Goal: Find specific page/section: Find specific page/section

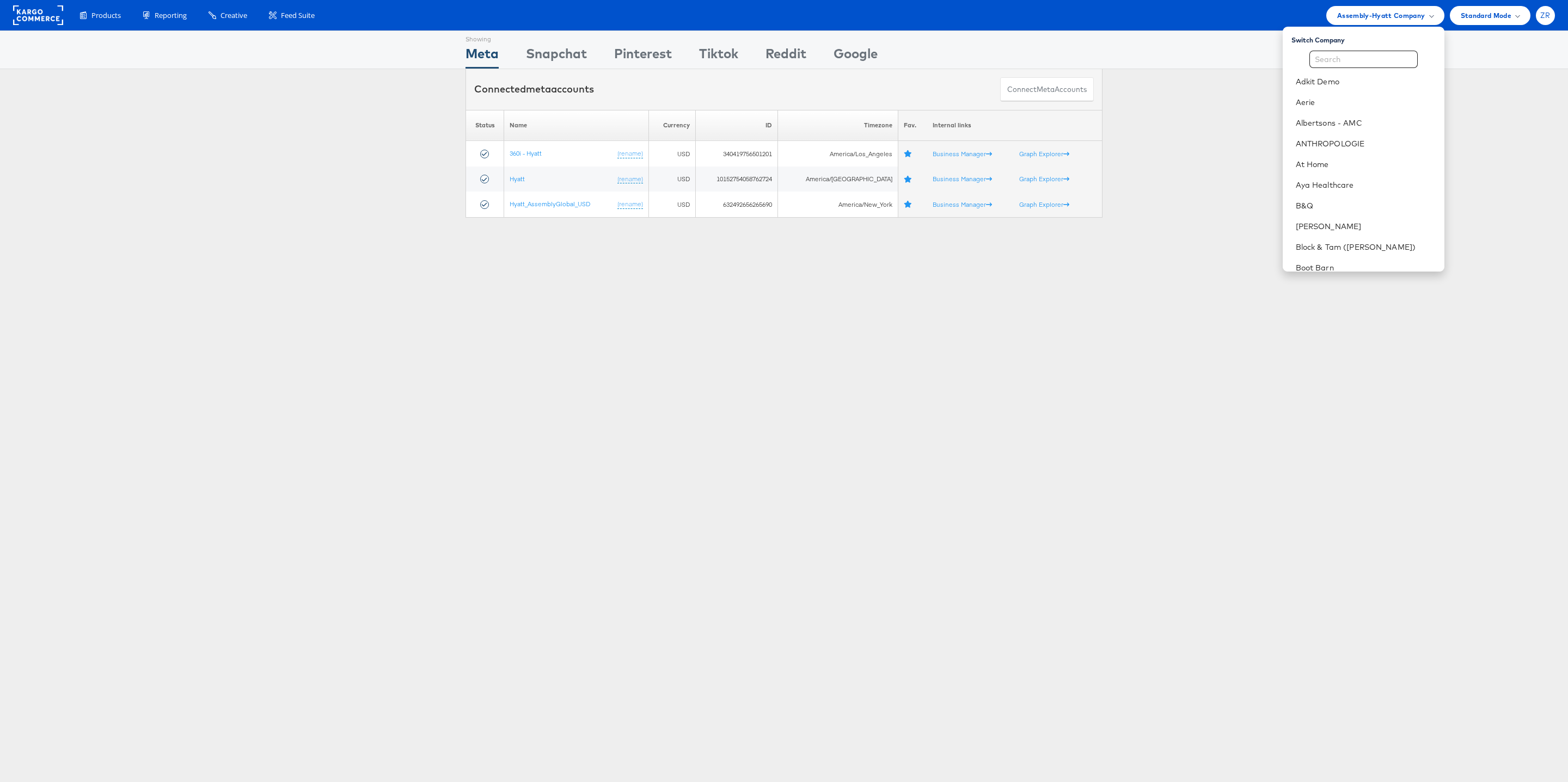
click at [1539, 20] on div "ZR" at bounding box center [1545, 15] width 19 height 19
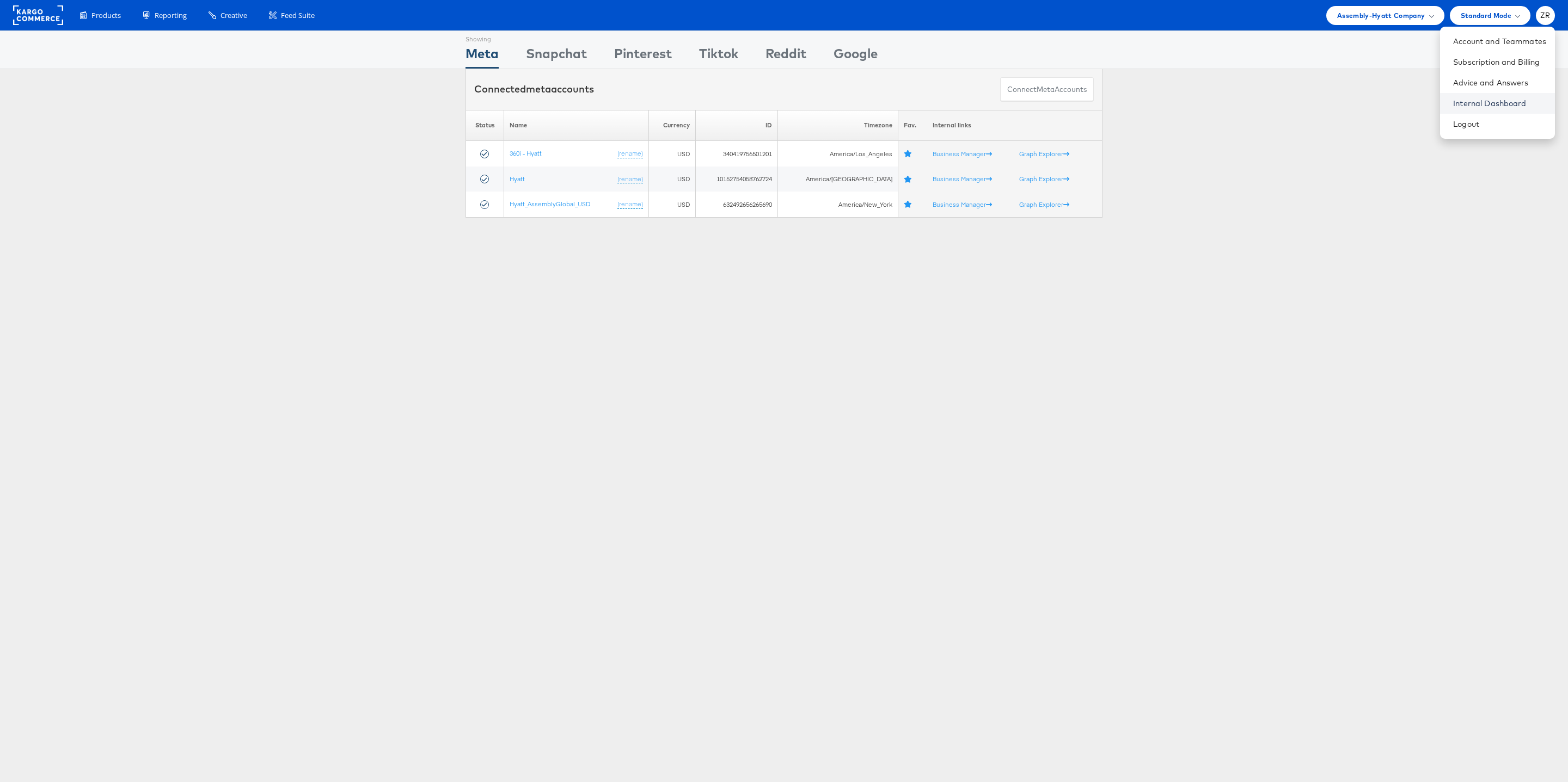
click at [1497, 106] on link "Internal Dashboard" at bounding box center [1499, 103] width 93 height 11
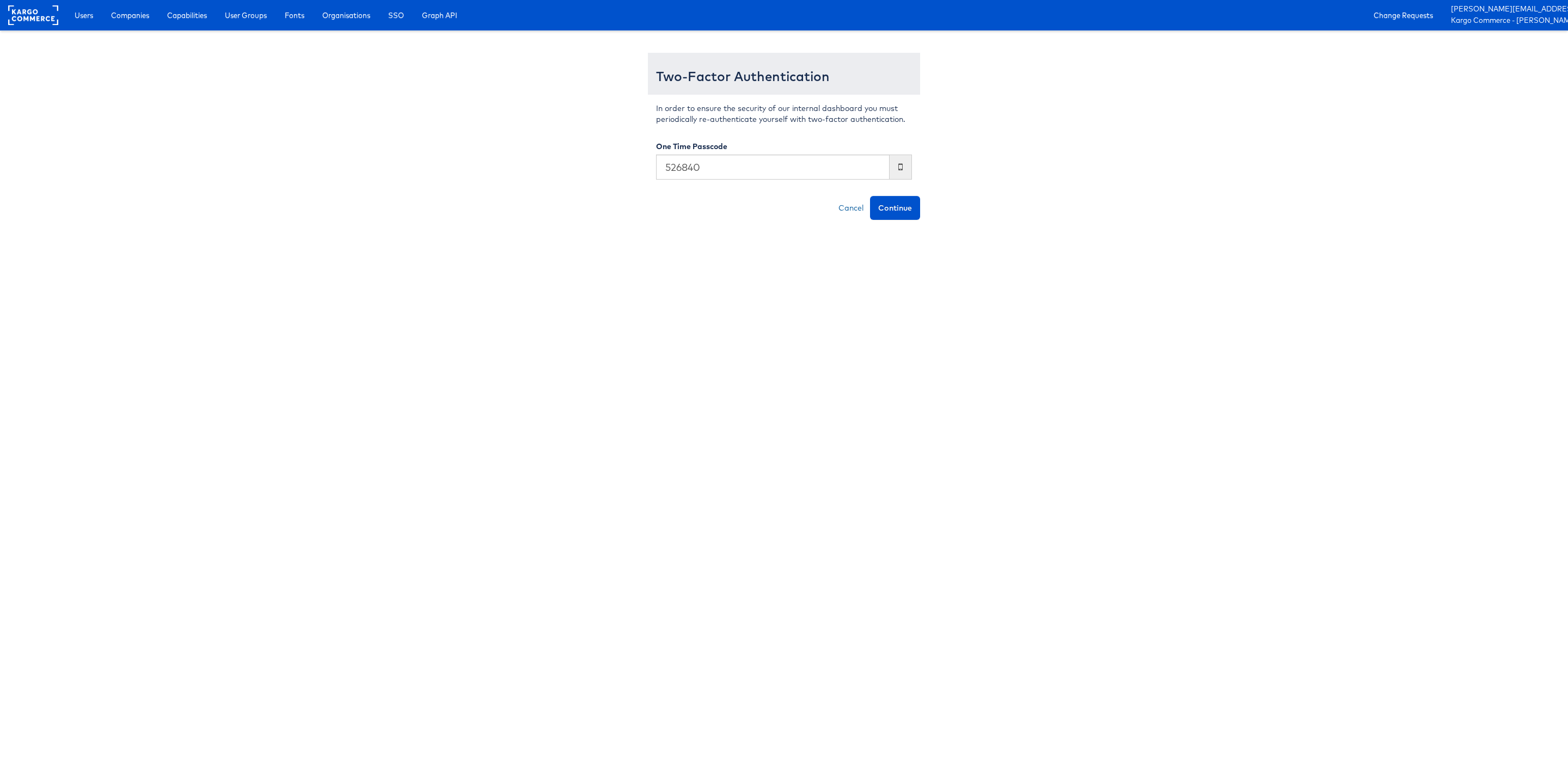
type input "526840"
click at [868, 214] on link "Cancel" at bounding box center [851, 208] width 38 height 24
click at [895, 212] on button "Continue" at bounding box center [895, 208] width 50 height 24
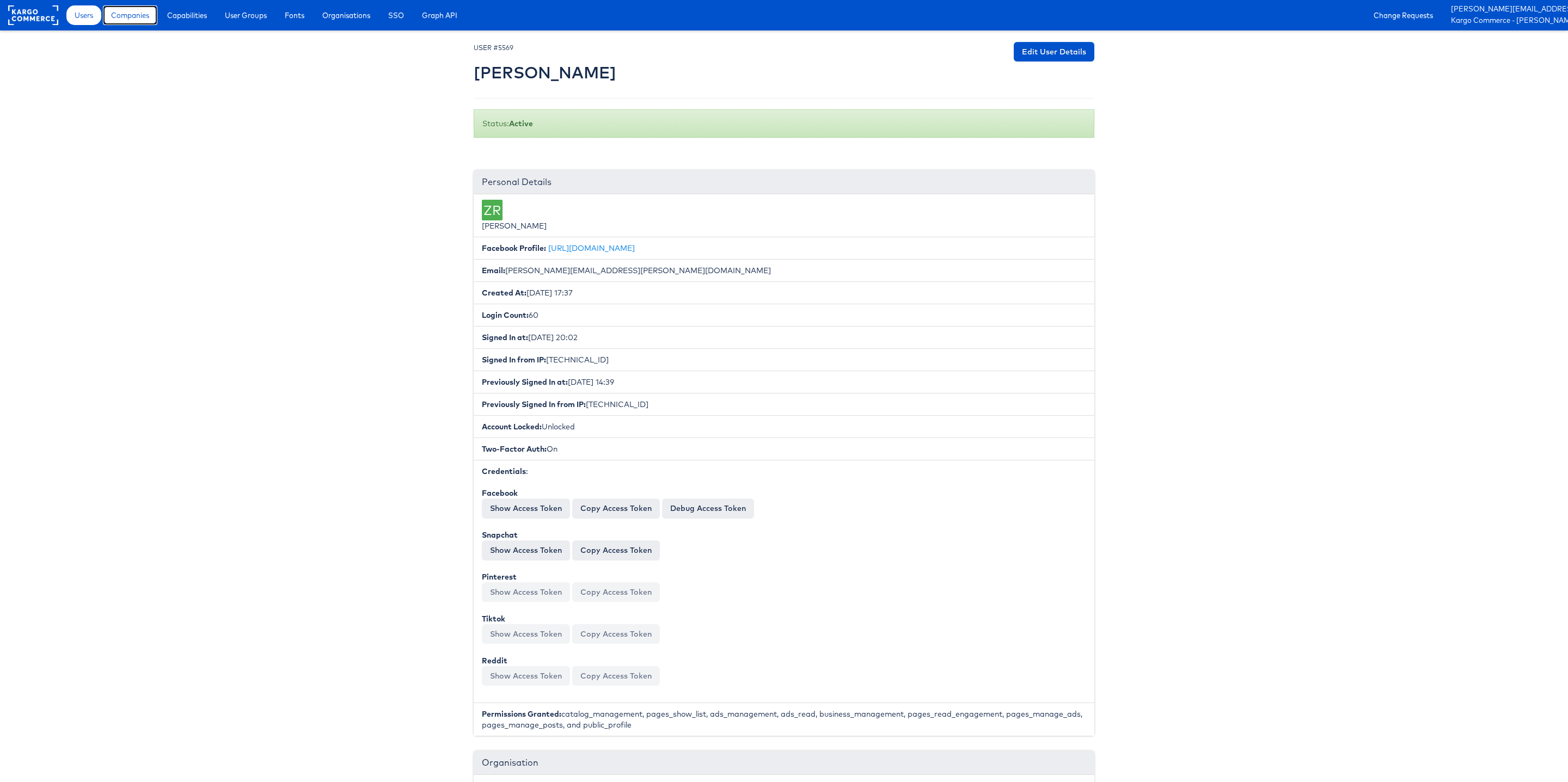
click at [131, 18] on span "Companies" at bounding box center [130, 15] width 38 height 11
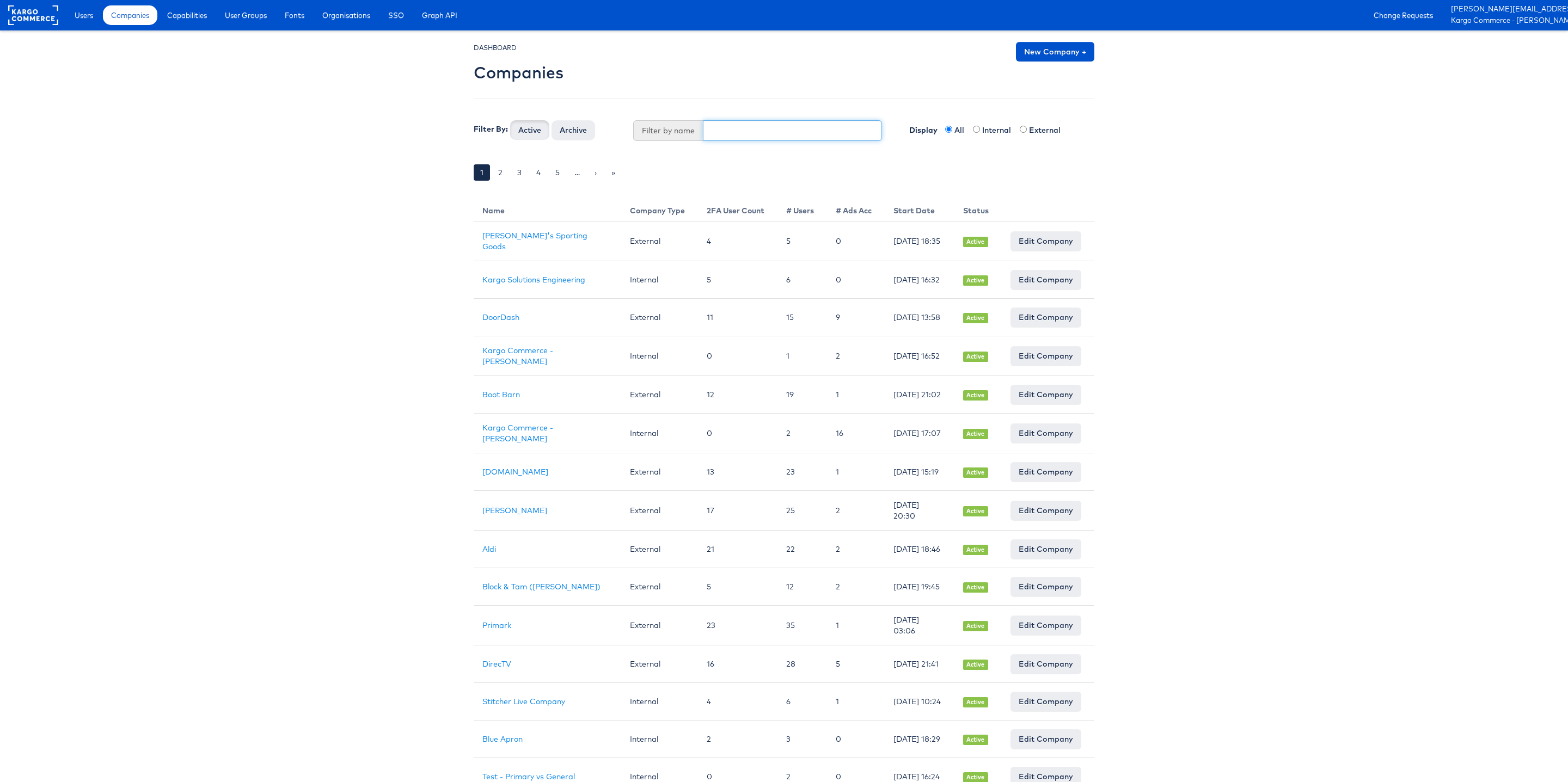
click at [760, 142] on div "DASHBOARD Companies New Company + Filter By: Active Archive Filter by name Disp…" at bounding box center [784, 119] width 621 height 155
type input "Boot"
click at [510, 120] on button "Active" at bounding box center [530, 130] width 39 height 19
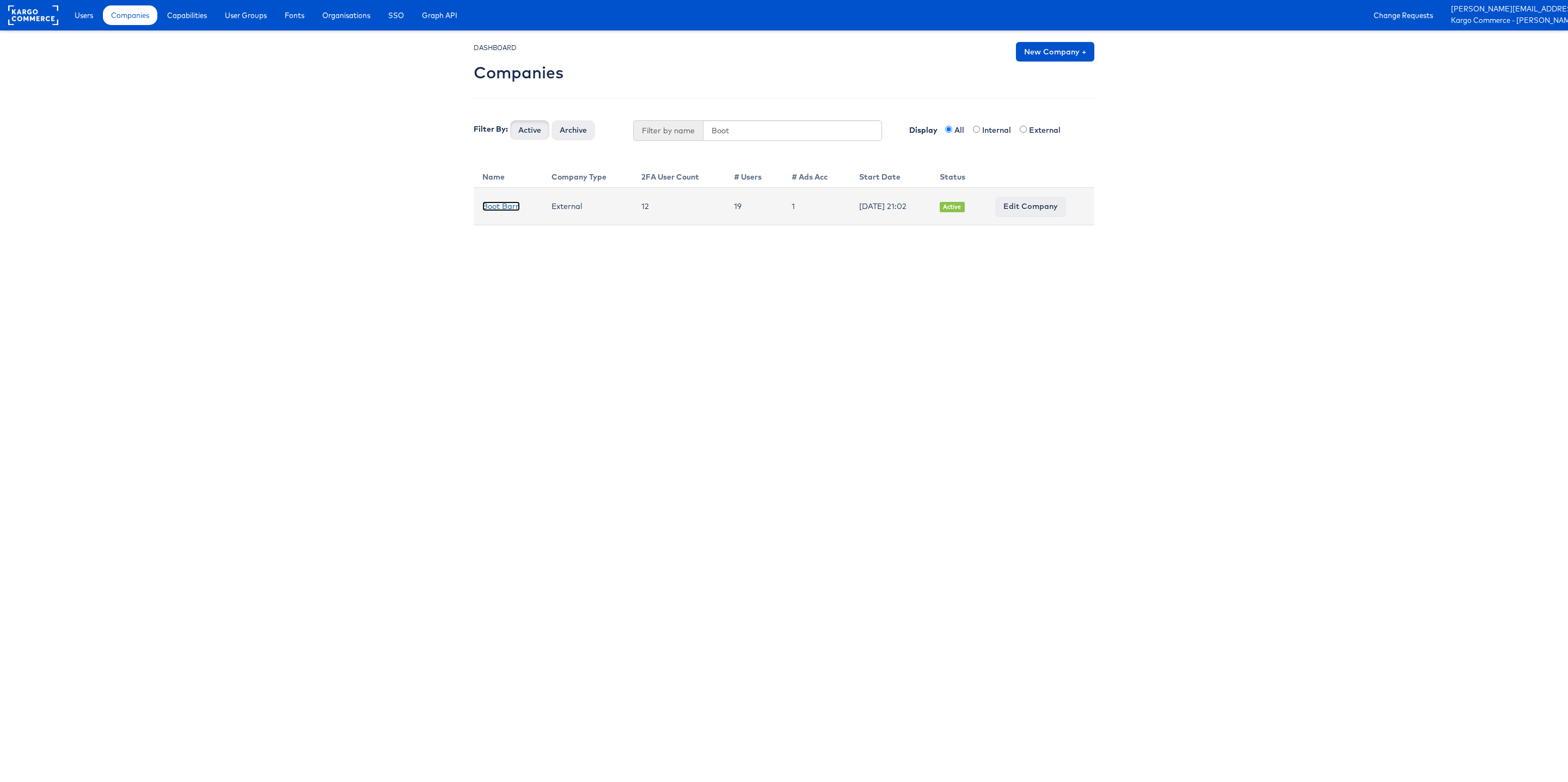
click at [517, 203] on link "Boot Barn" at bounding box center [501, 206] width 38 height 10
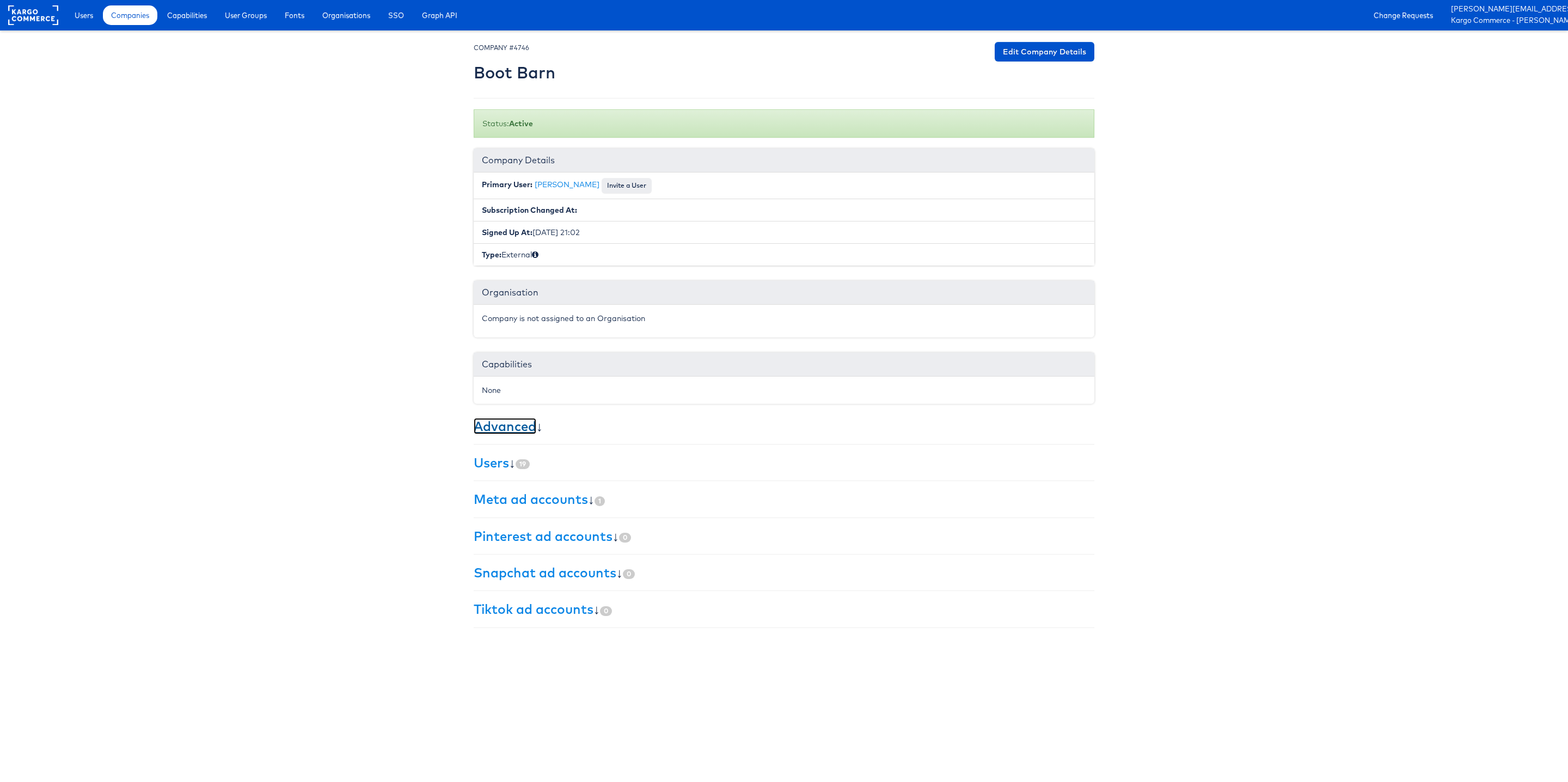
click at [503, 428] on link "Advanced" at bounding box center [505, 426] width 63 height 16
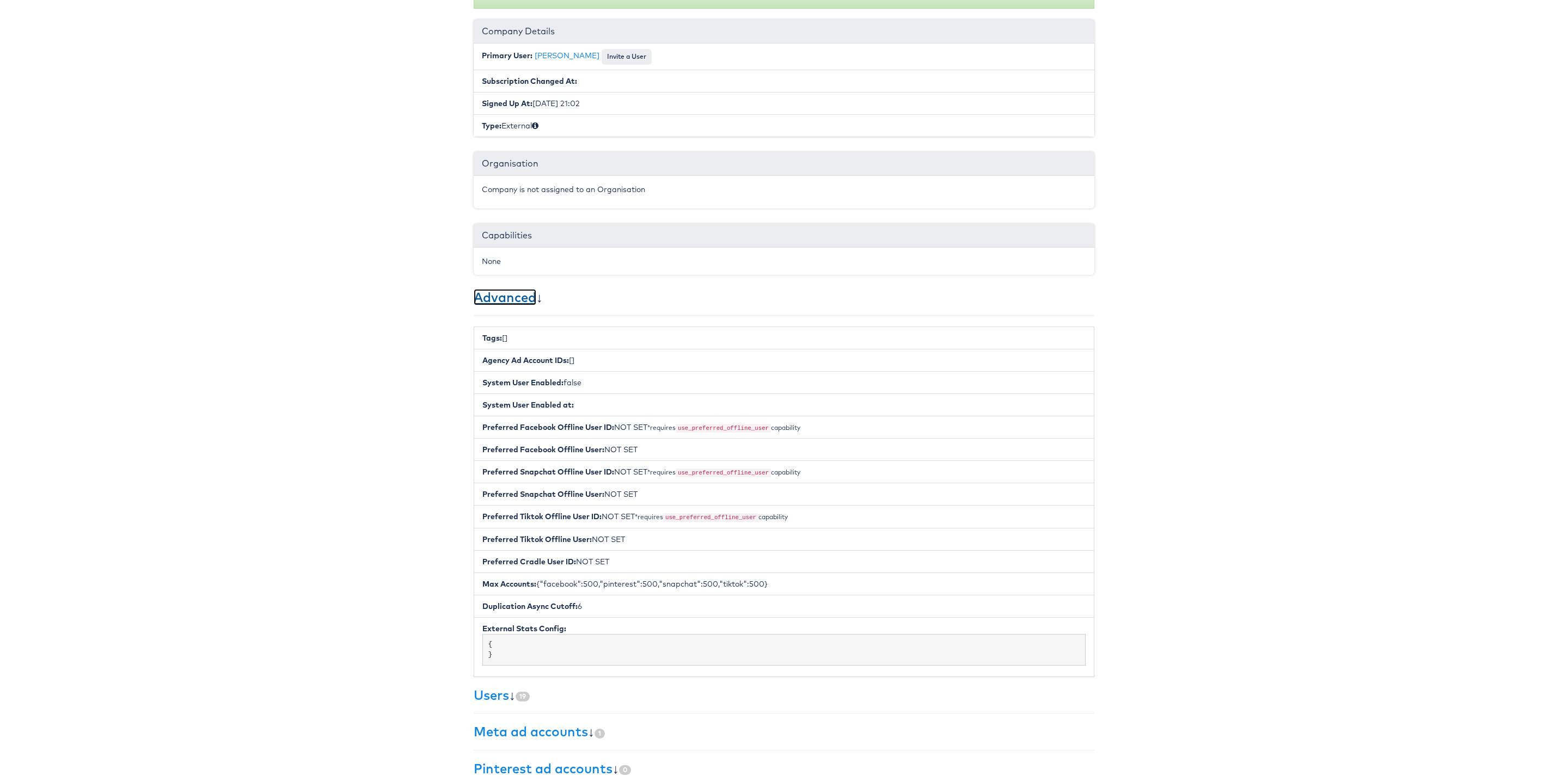
scroll to position [230, 0]
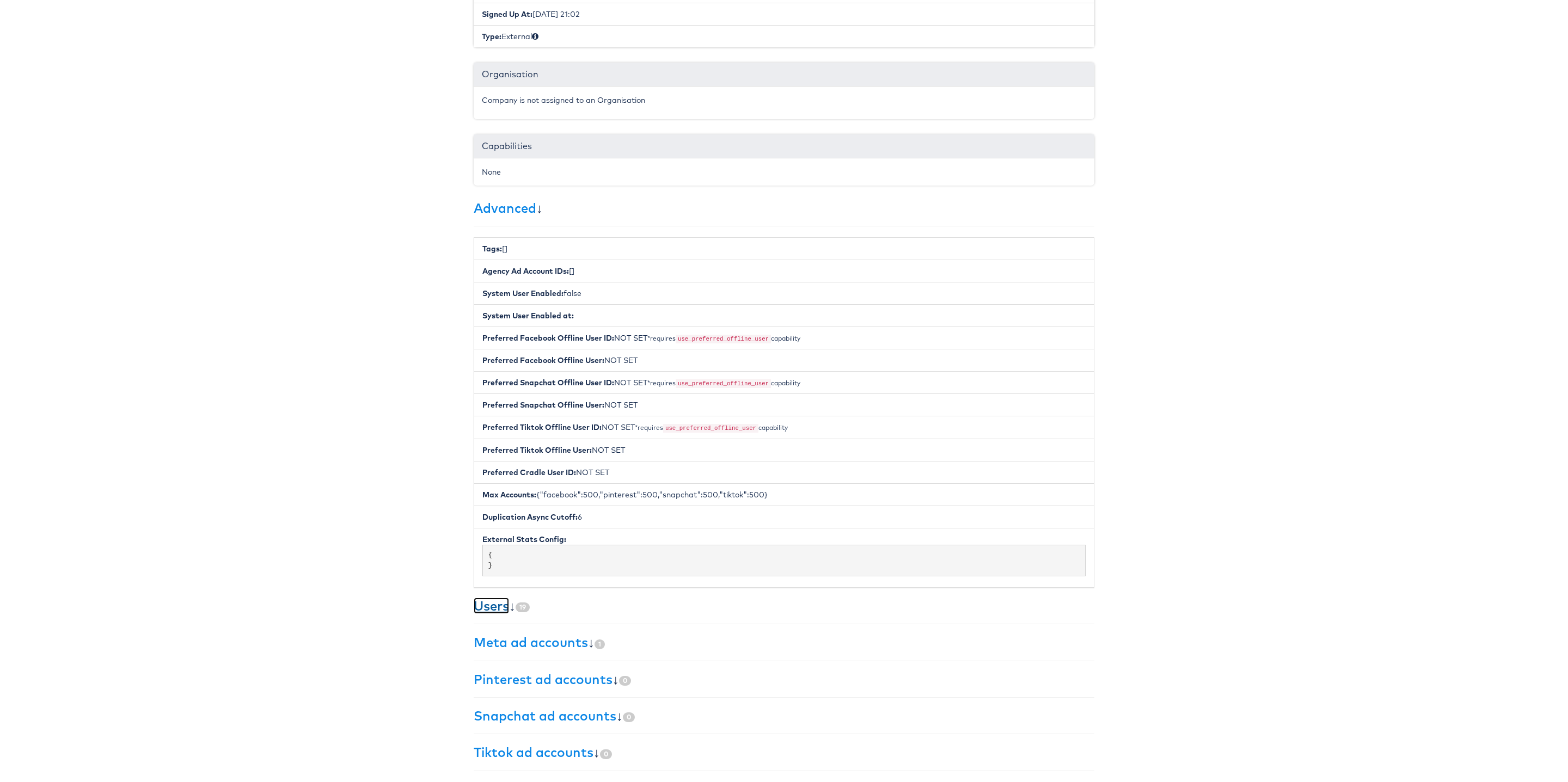
click at [481, 604] on link "Users" at bounding box center [491, 606] width 35 height 16
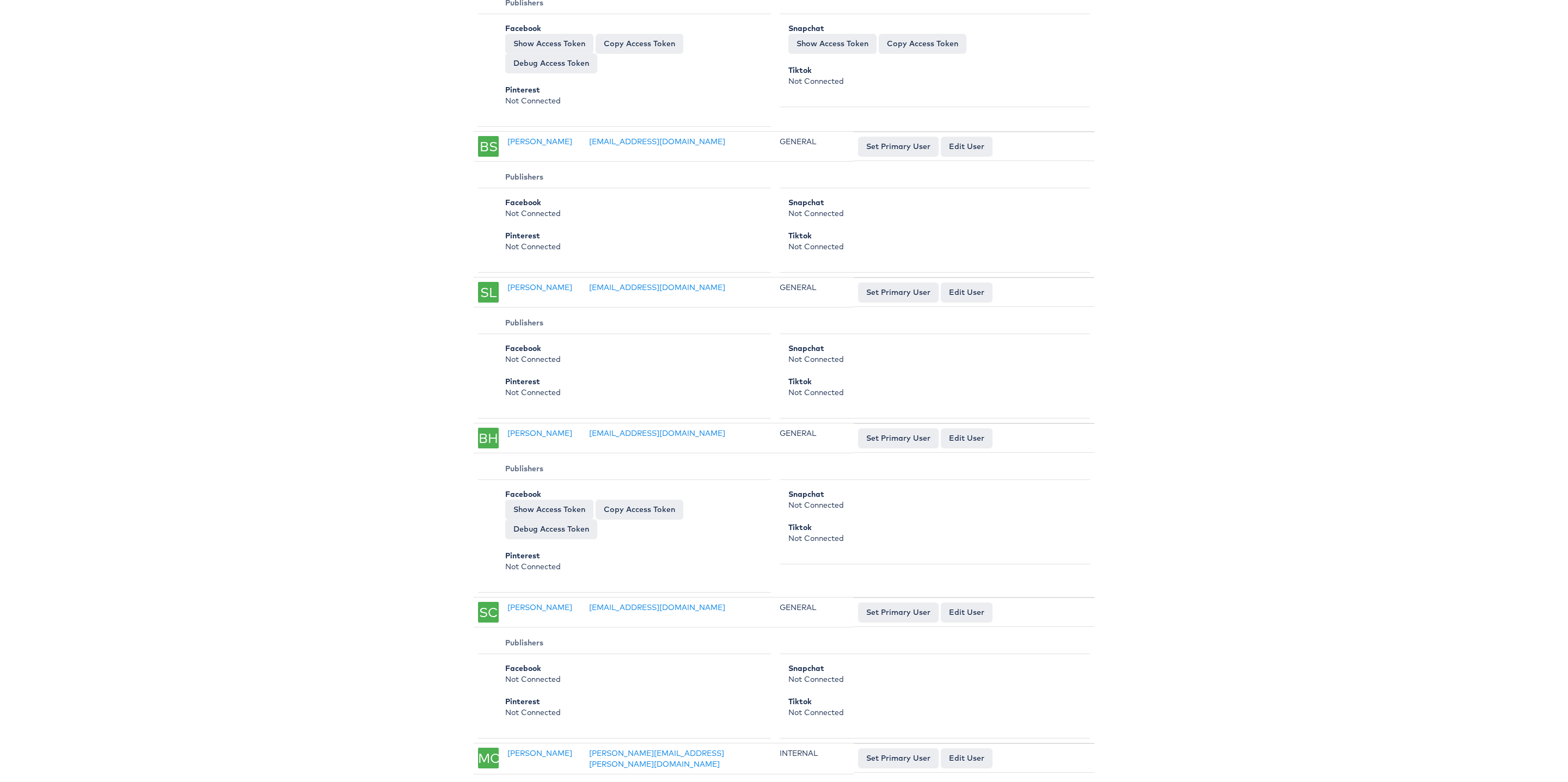
scroll to position [2174, 0]
